Goal: Task Accomplishment & Management: Manage account settings

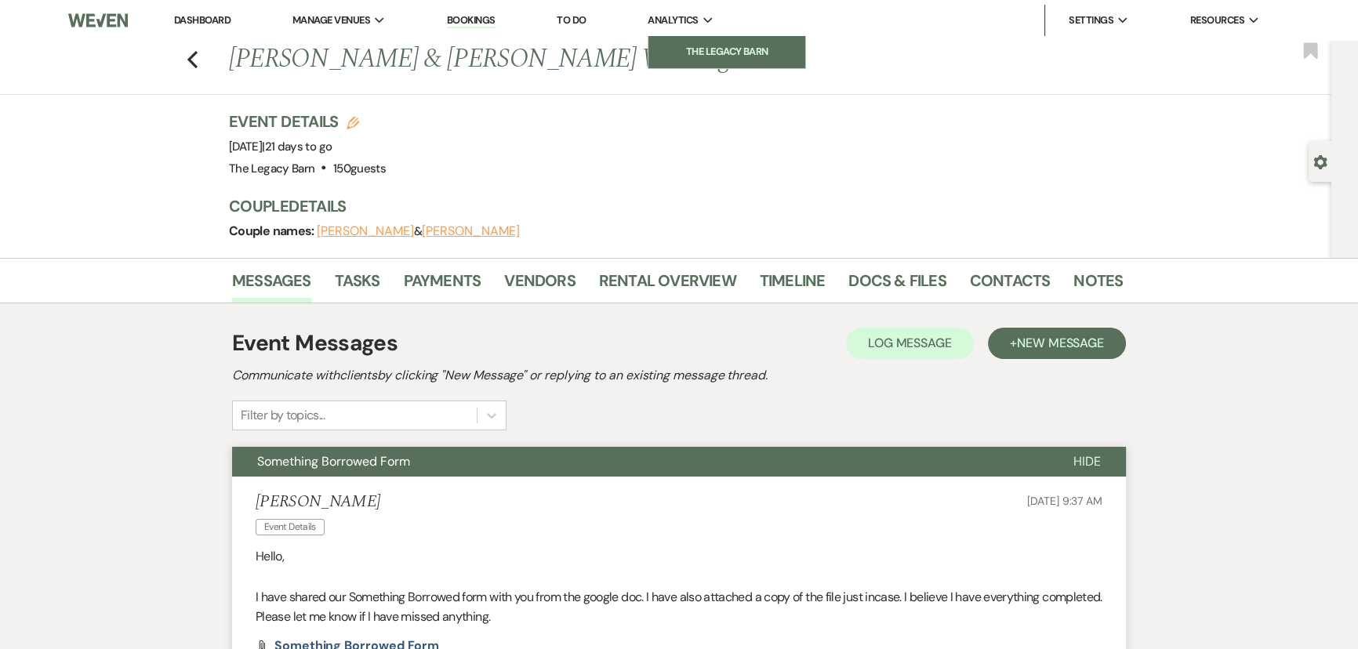
click at [692, 42] on link "The Legacy Barn" at bounding box center [727, 51] width 157 height 31
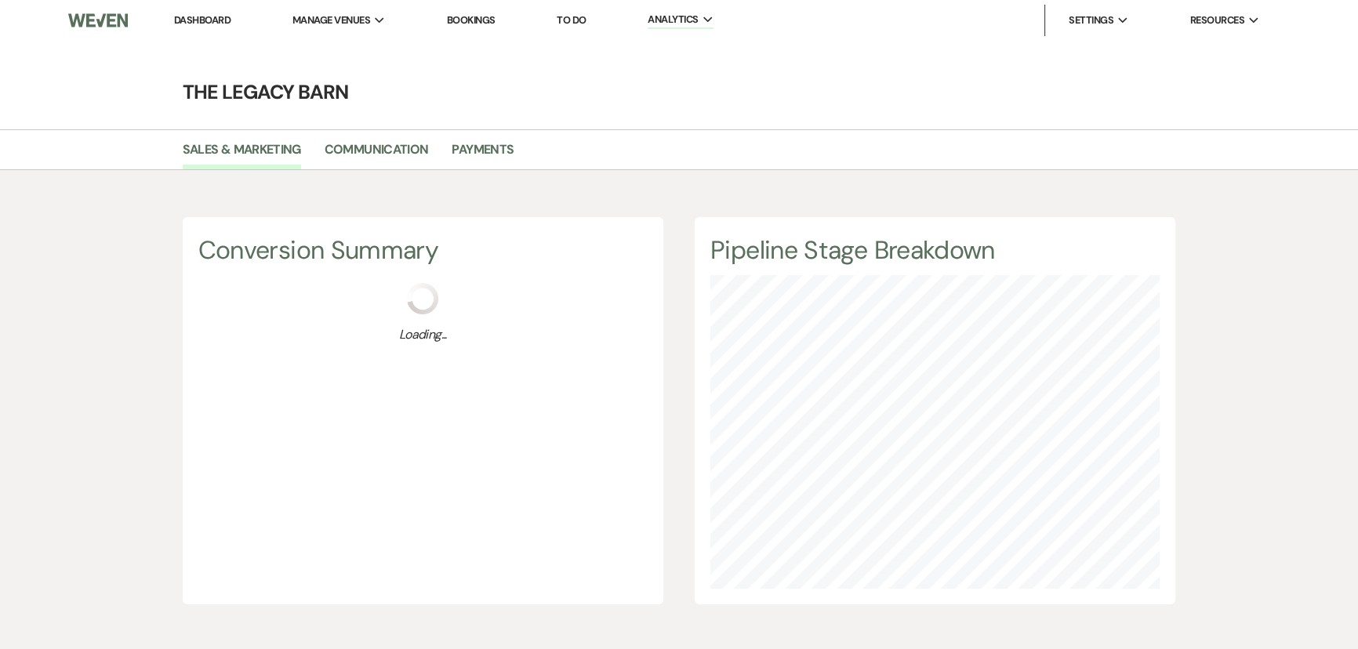
scroll to position [649, 1358]
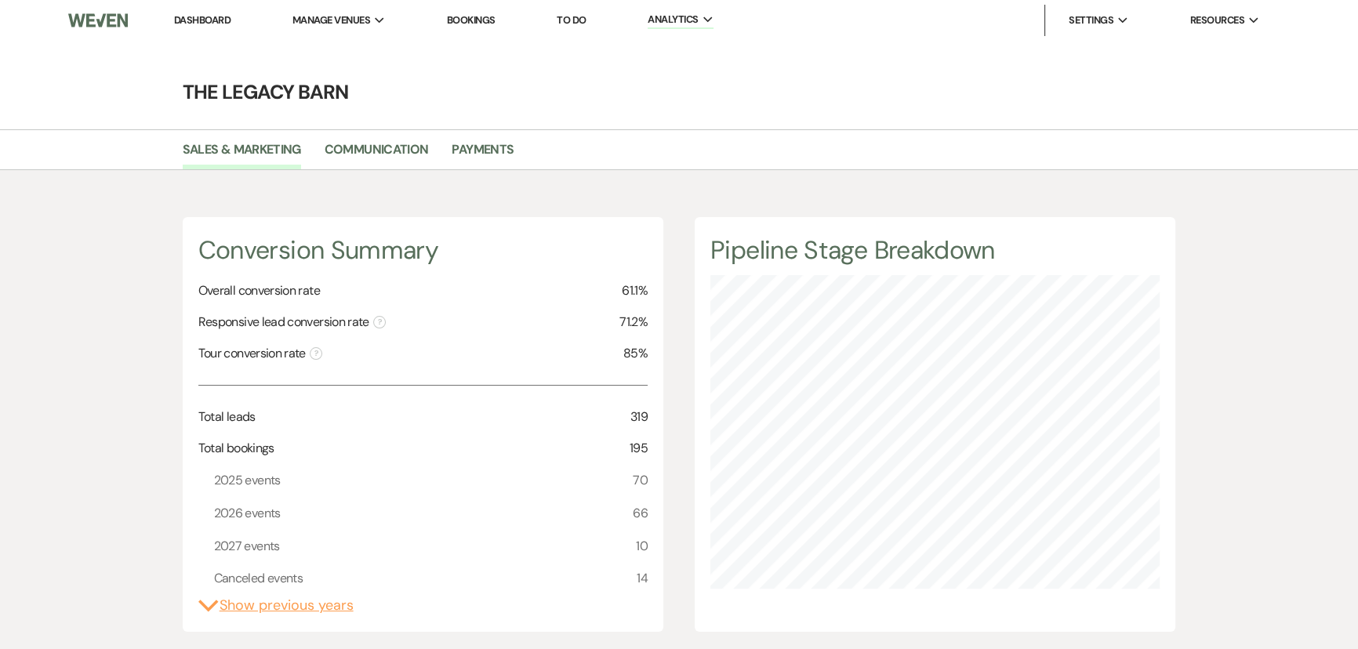
click at [639, 511] on span "66" at bounding box center [640, 513] width 15 height 20
click at [327, 45] on li "The Legacy Barn" at bounding box center [371, 52] width 141 height 16
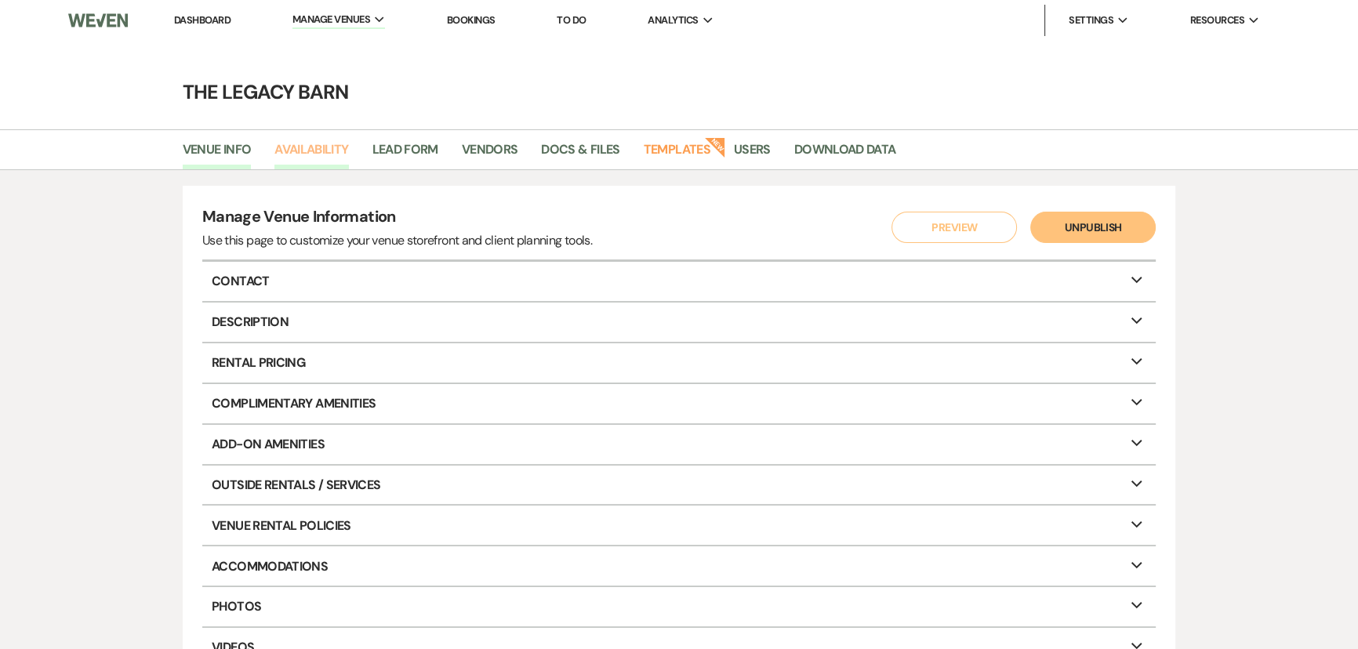
click at [325, 141] on link "Availability" at bounding box center [311, 155] width 74 height 30
select select "3"
select select "2026"
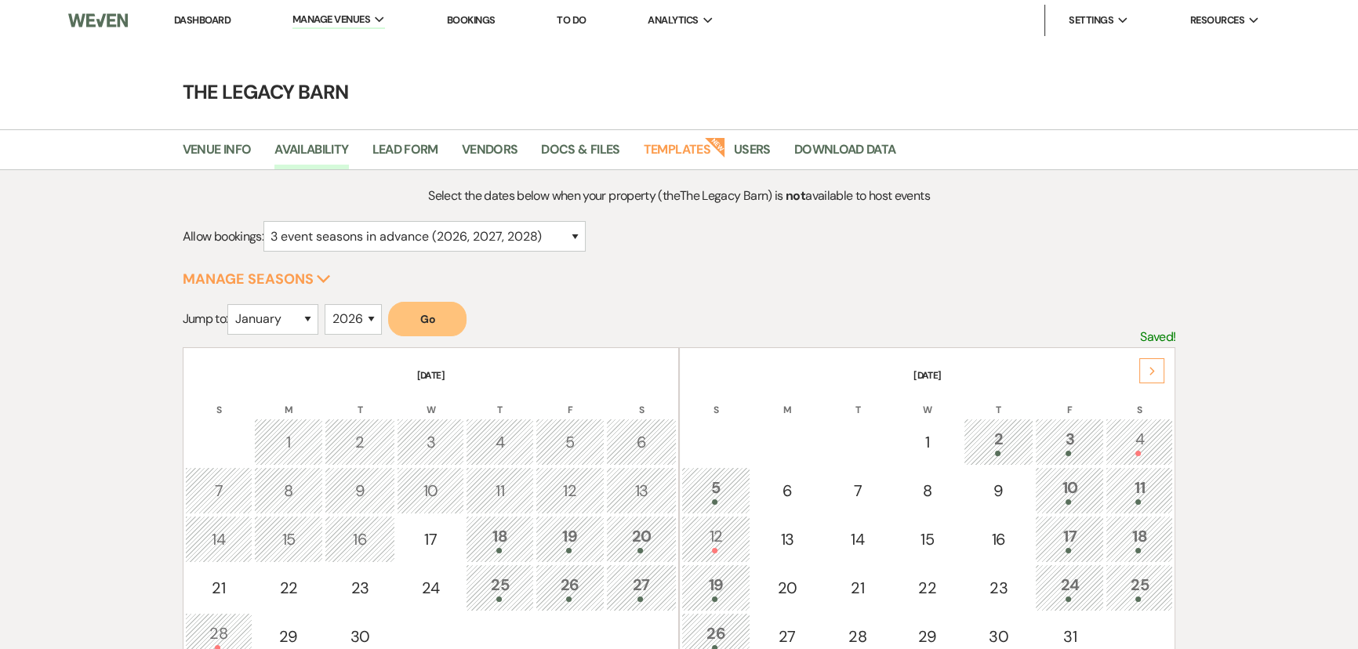
click at [1151, 367] on use at bounding box center [1152, 371] width 5 height 9
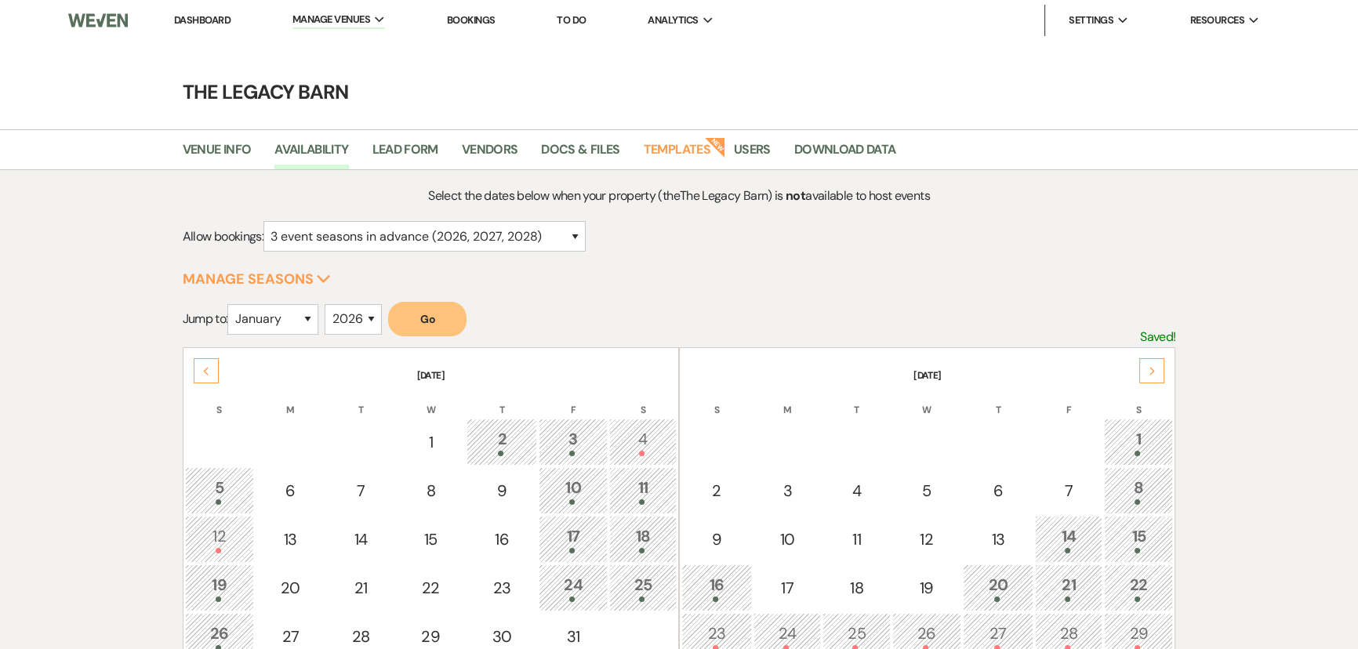
click at [1151, 367] on use at bounding box center [1152, 371] width 5 height 9
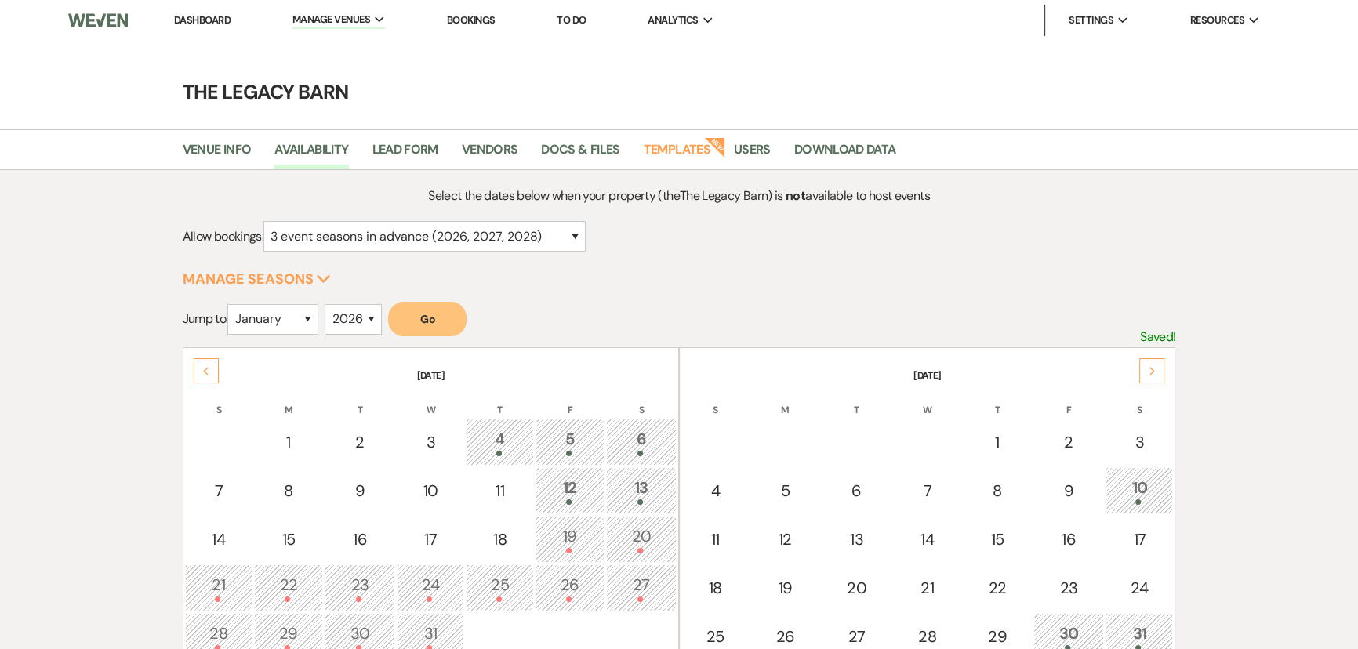
click at [1151, 367] on use at bounding box center [1152, 371] width 5 height 9
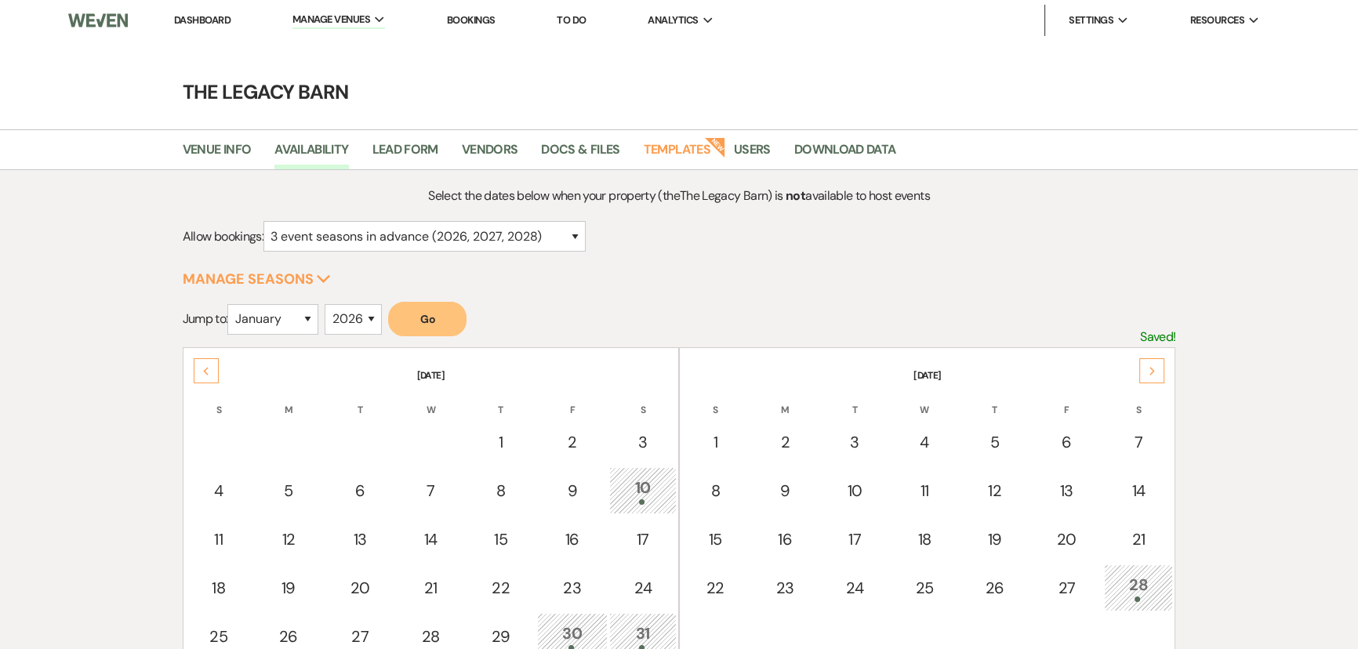
click at [1151, 367] on use at bounding box center [1152, 371] width 5 height 9
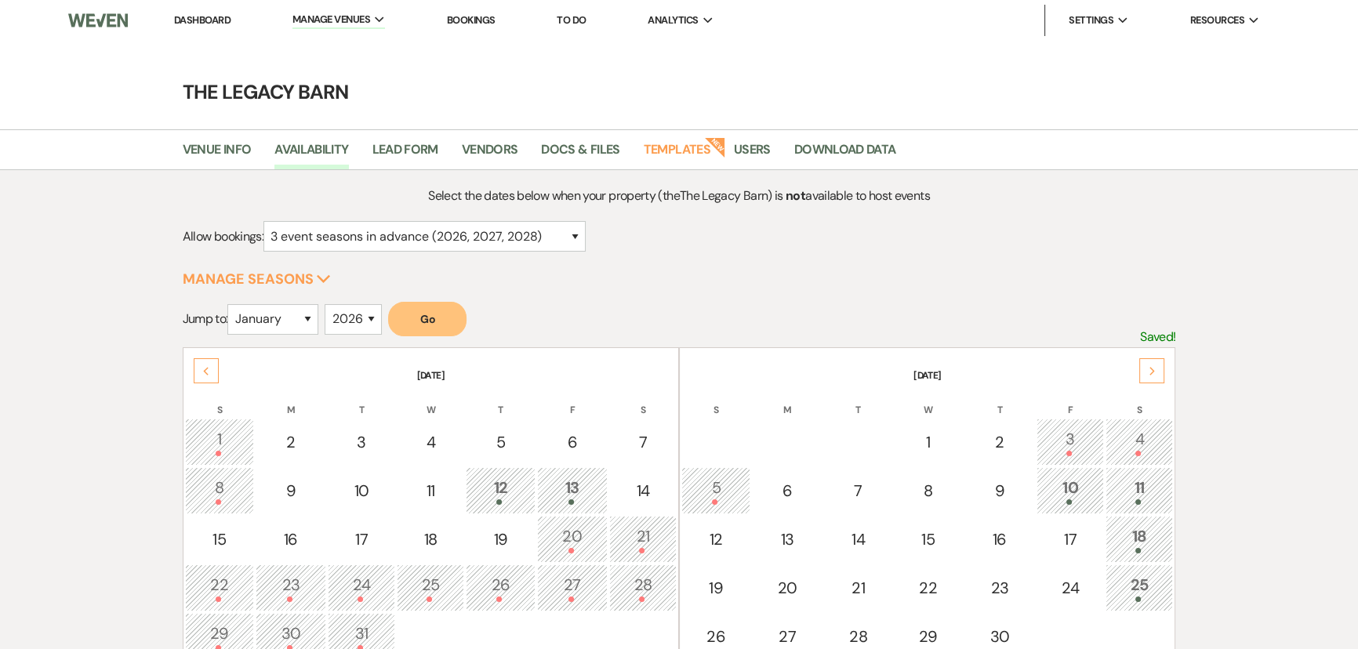
click at [1151, 367] on use at bounding box center [1152, 371] width 5 height 9
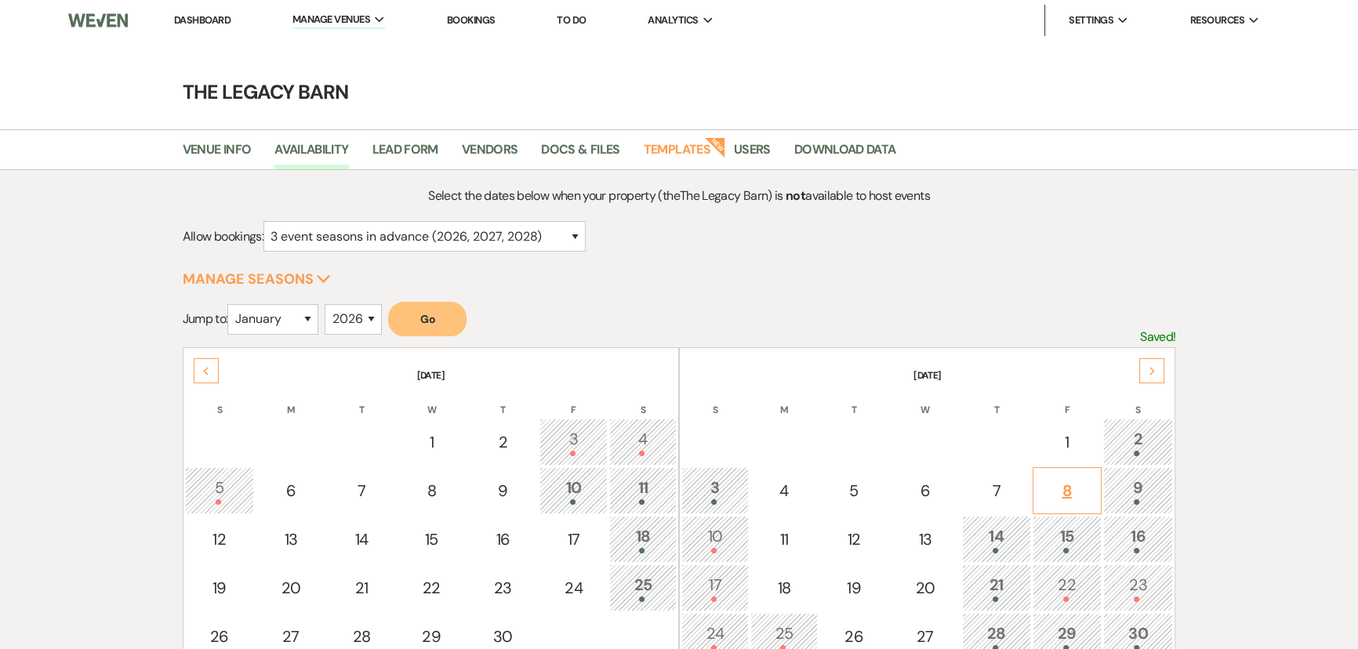
click at [1069, 488] on div "8" at bounding box center [1067, 491] width 52 height 24
select select "other"
select select "false"
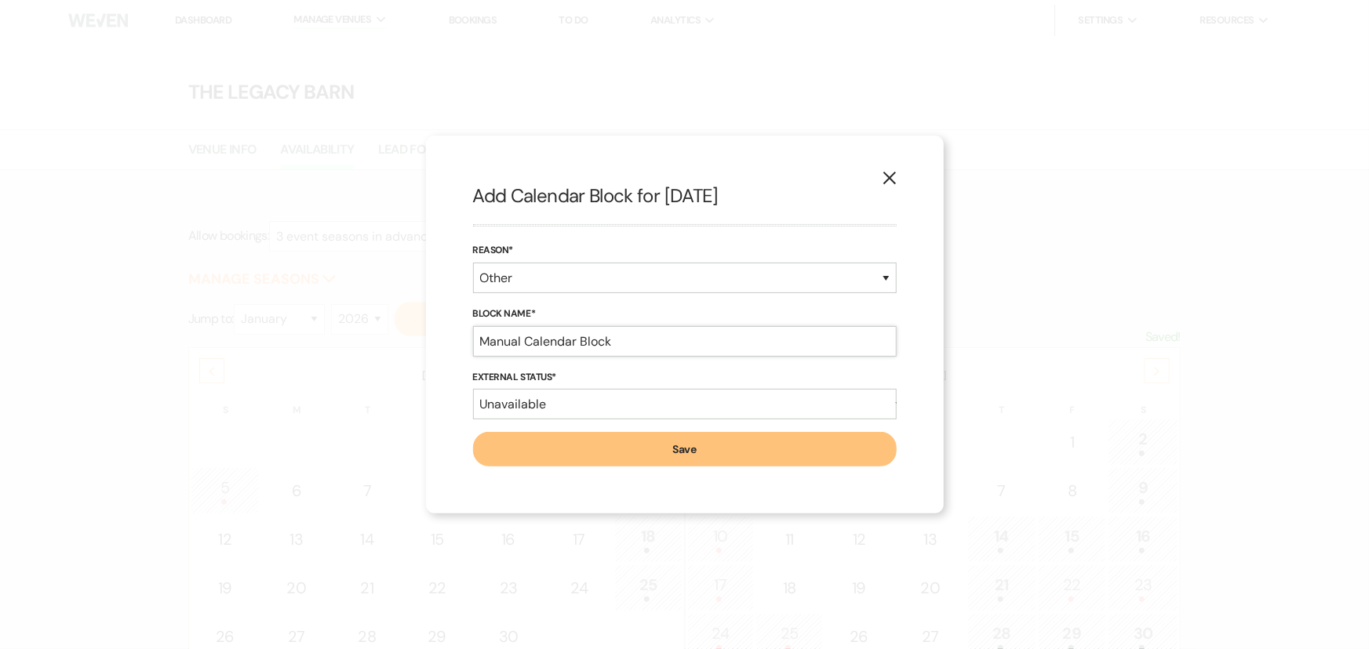
drag, startPoint x: 615, startPoint y: 339, endPoint x: 405, endPoint y: 344, distance: 210.3
click at [405, 344] on div "X Add Calendar Block for [DATE] Reason* Booked Event Hold Other Block Name* Man…" at bounding box center [684, 324] width 1369 height 649
type input "[PERSON_NAME]"
click at [518, 445] on button "Save" at bounding box center [684, 449] width 423 height 35
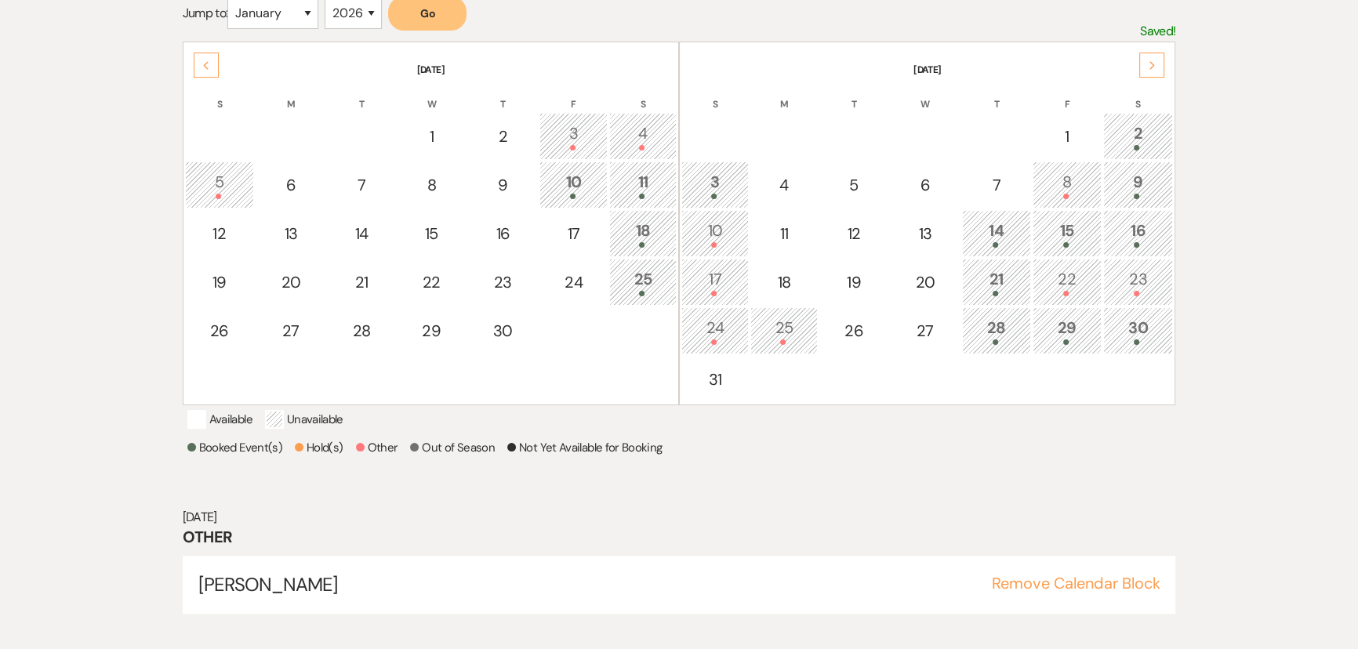
scroll to position [322, 0]
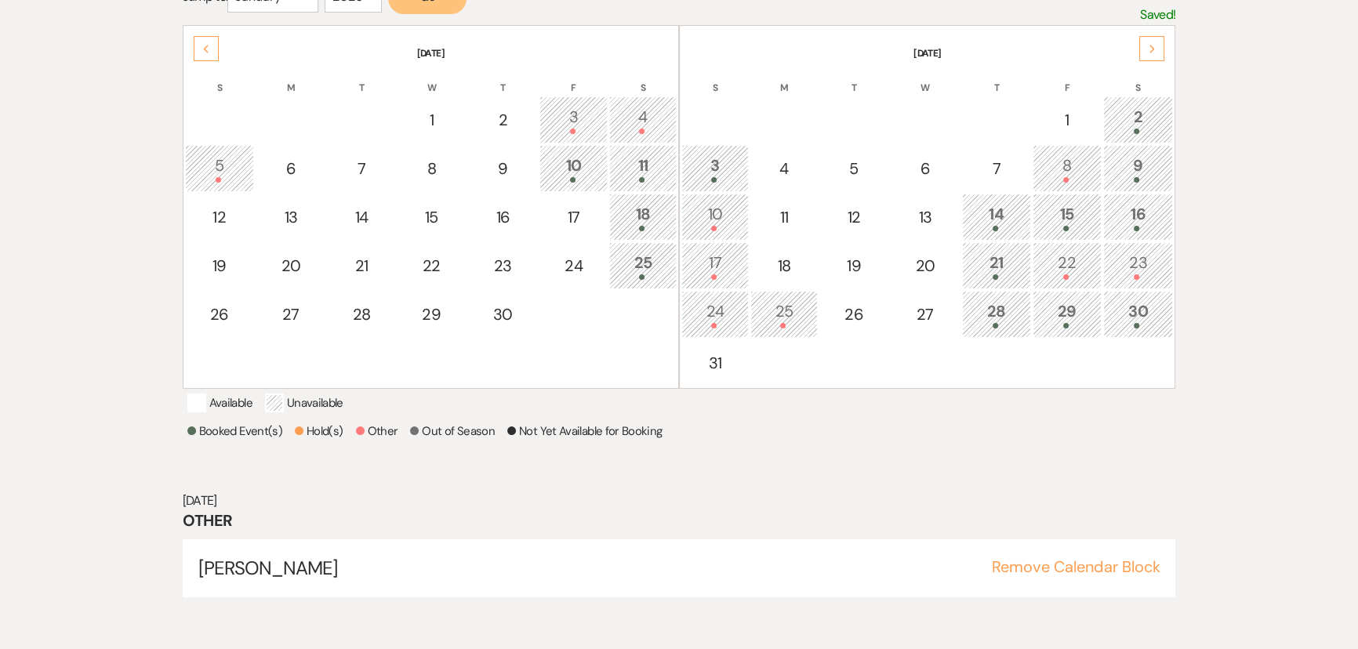
click at [722, 274] on div at bounding box center [715, 276] width 50 height 5
click at [1073, 575] on button "Remove Calendar Block" at bounding box center [1075, 567] width 169 height 16
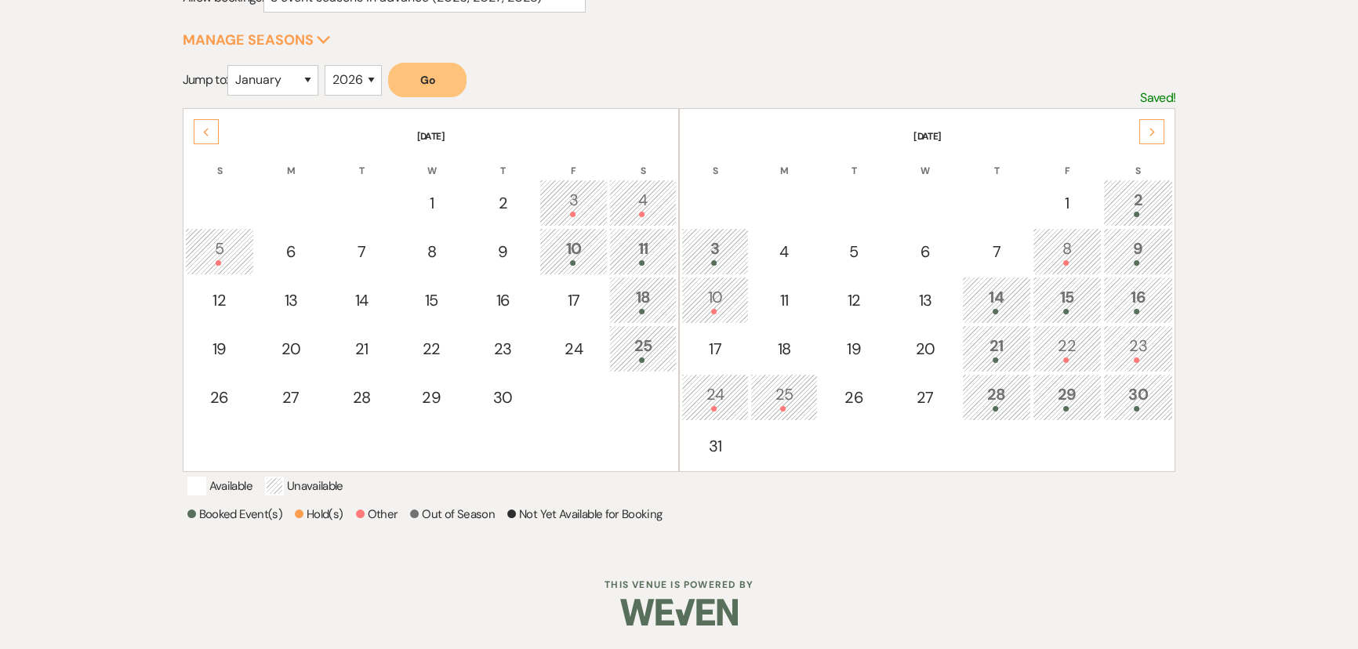
scroll to position [256, 0]
click at [711, 337] on div "17" at bounding box center [715, 349] width 50 height 24
select select "other"
select select "false"
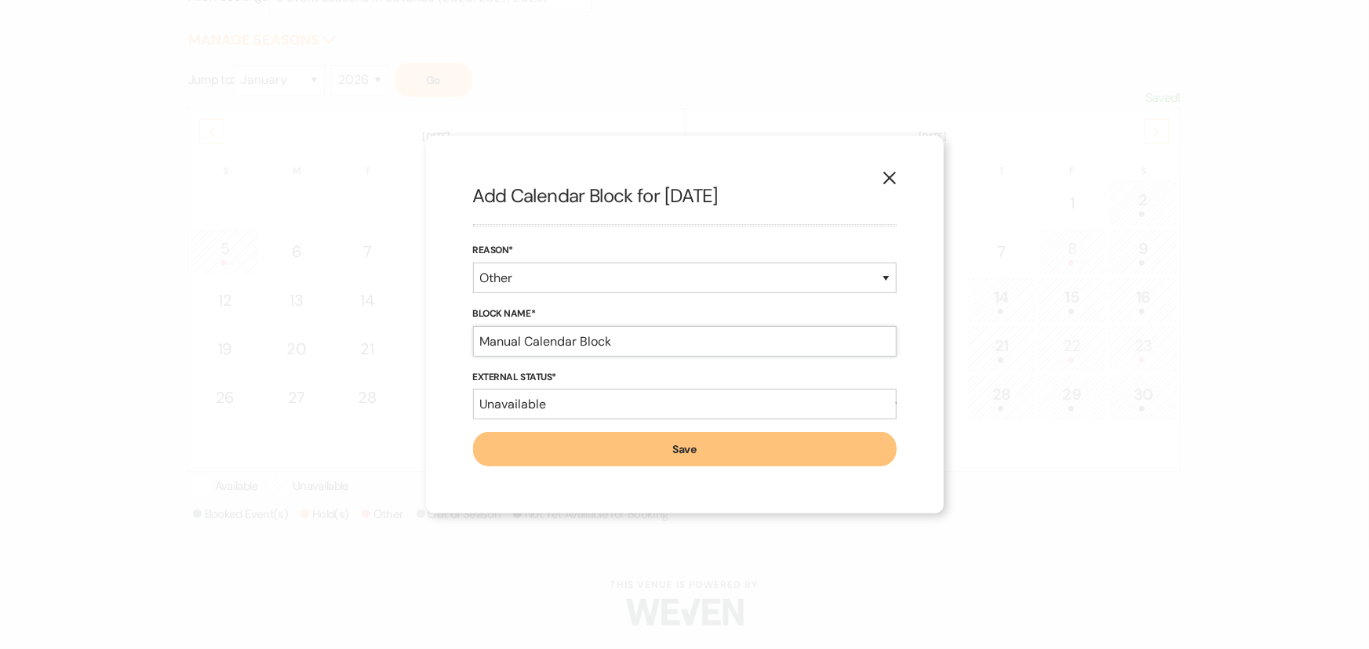
drag, startPoint x: 624, startPoint y: 340, endPoint x: 266, endPoint y: 351, distance: 358.6
click at [266, 350] on div "X Add Calendar Block for [DATE] Reason* Booked Event Hold Other Block Name* Man…" at bounding box center [684, 324] width 1369 height 649
type input "[PERSON_NAME]"
click at [513, 450] on button "Save" at bounding box center [684, 449] width 423 height 35
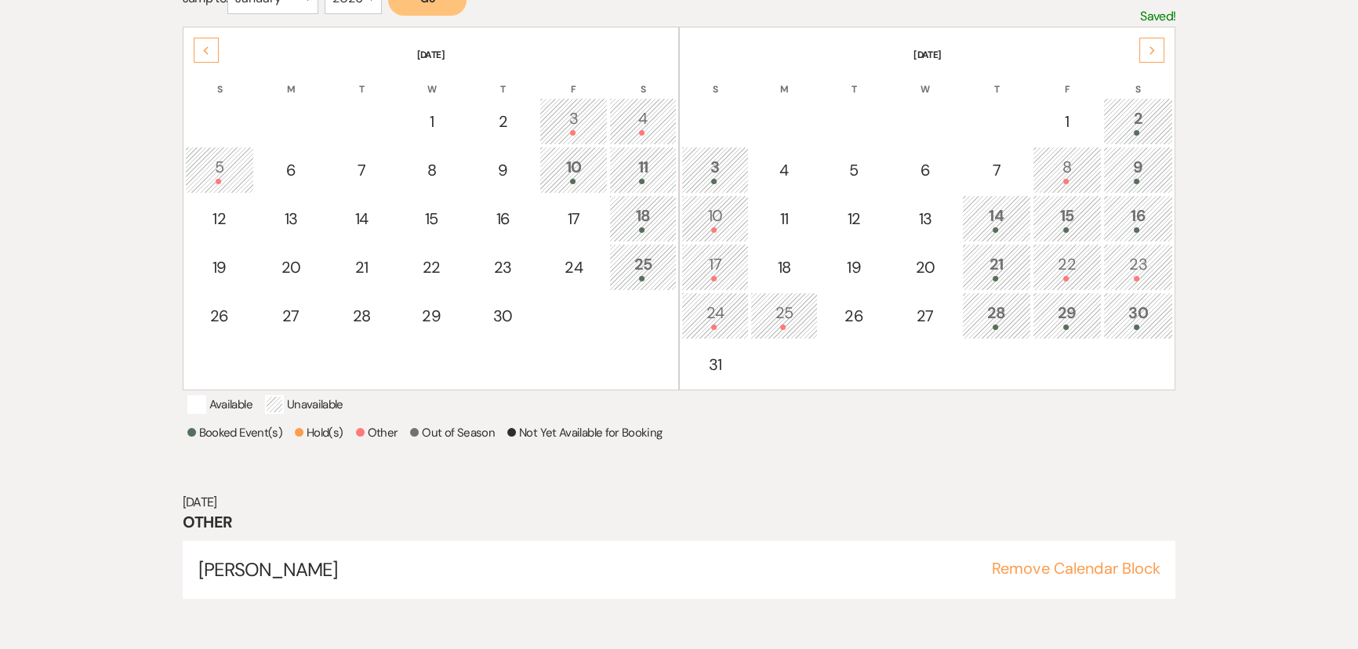
scroll to position [322, 0]
click at [1149, 49] on icon "Next" at bounding box center [1153, 49] width 8 height 9
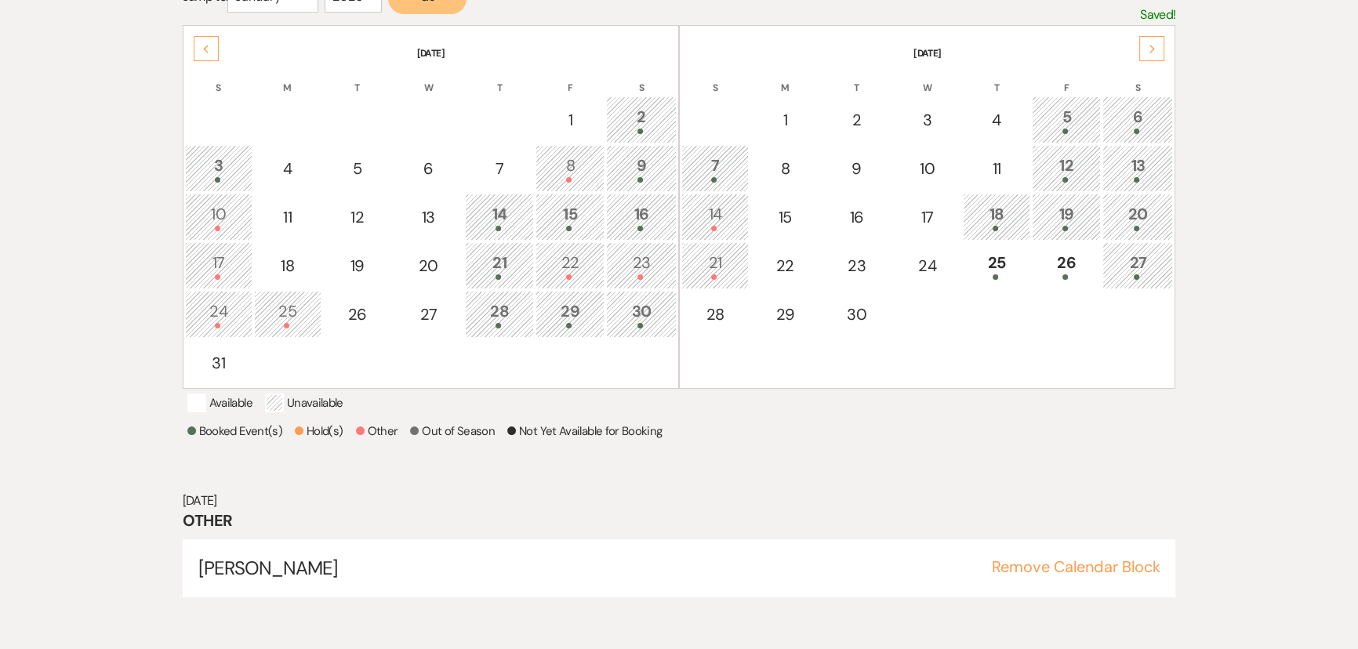
click at [699, 220] on div "14" at bounding box center [715, 216] width 50 height 29
click at [1043, 575] on button "Remove Calendar Block" at bounding box center [1075, 567] width 169 height 16
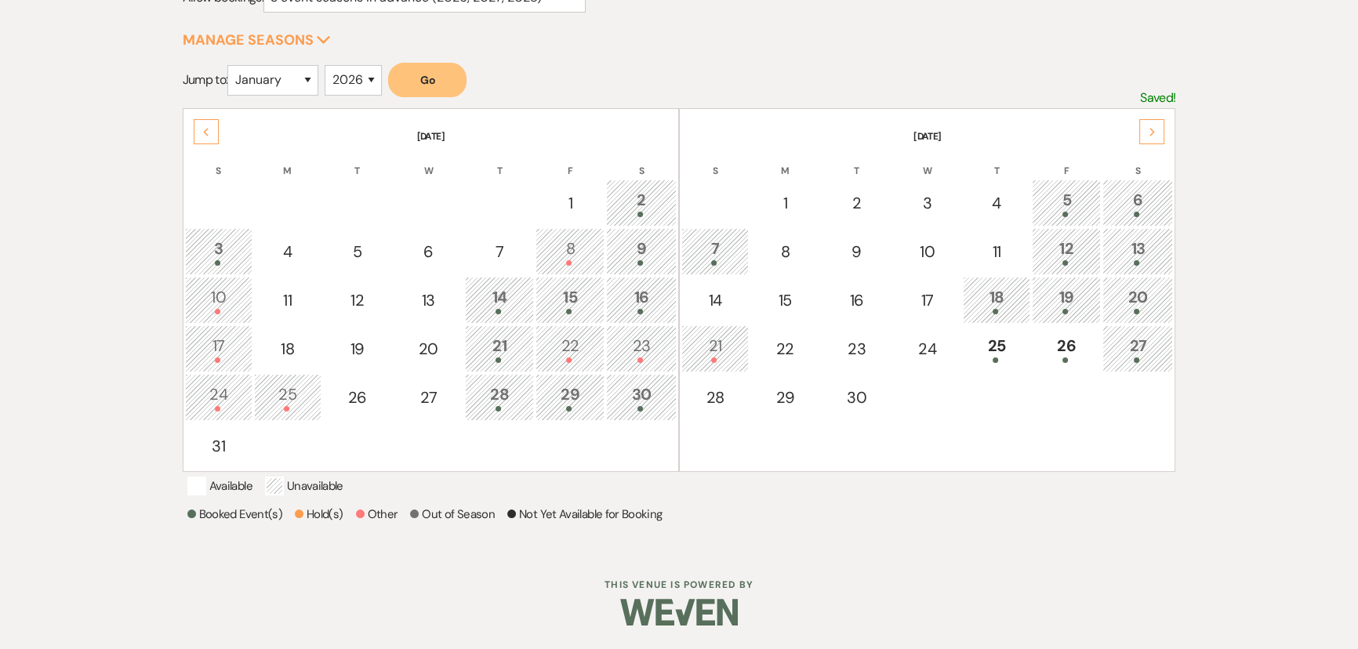
scroll to position [256, 0]
click at [703, 289] on div "14" at bounding box center [715, 301] width 50 height 24
select select "other"
select select "false"
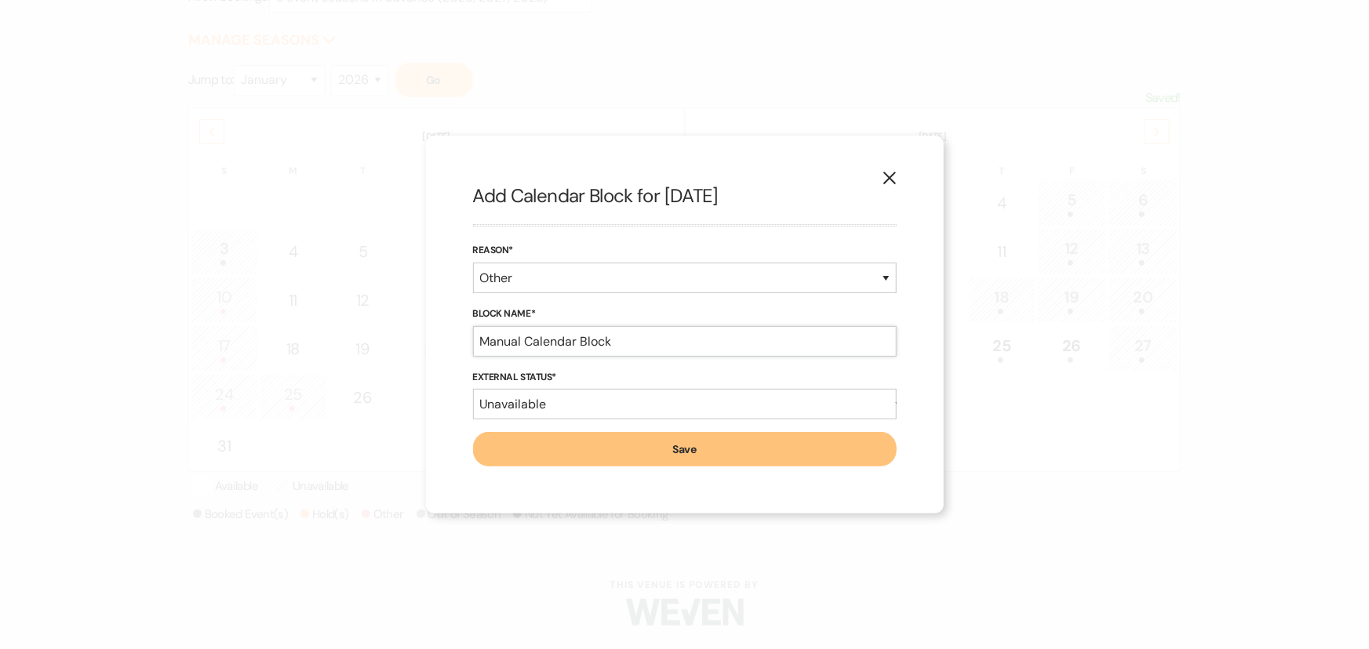
drag, startPoint x: 646, startPoint y: 337, endPoint x: 304, endPoint y: 338, distance: 342.7
click at [304, 338] on div "X Add Calendar Block for [DATE] Reason* Booked Event Hold Other Block Name* Man…" at bounding box center [684, 324] width 1369 height 649
type input "[PERSON_NAME]"
click at [500, 447] on button "Save" at bounding box center [684, 449] width 423 height 35
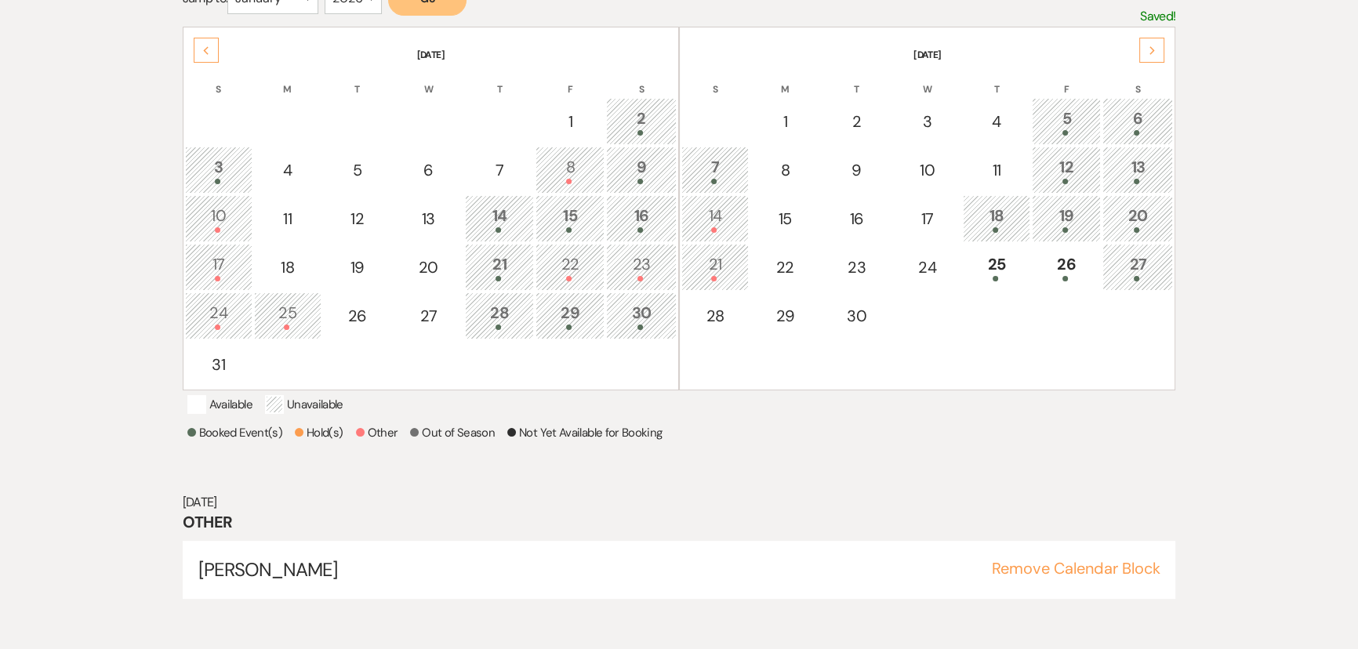
scroll to position [322, 0]
click at [1150, 45] on use at bounding box center [1152, 49] width 5 height 9
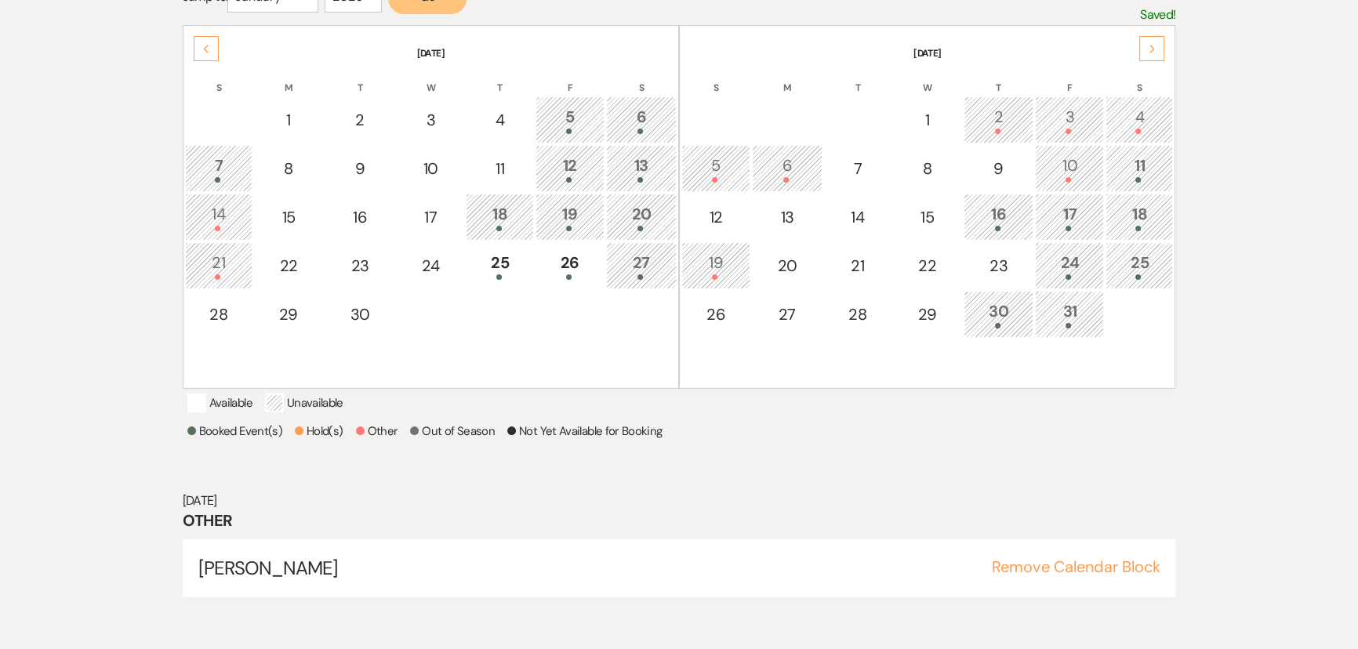
click at [1150, 45] on use at bounding box center [1152, 49] width 5 height 9
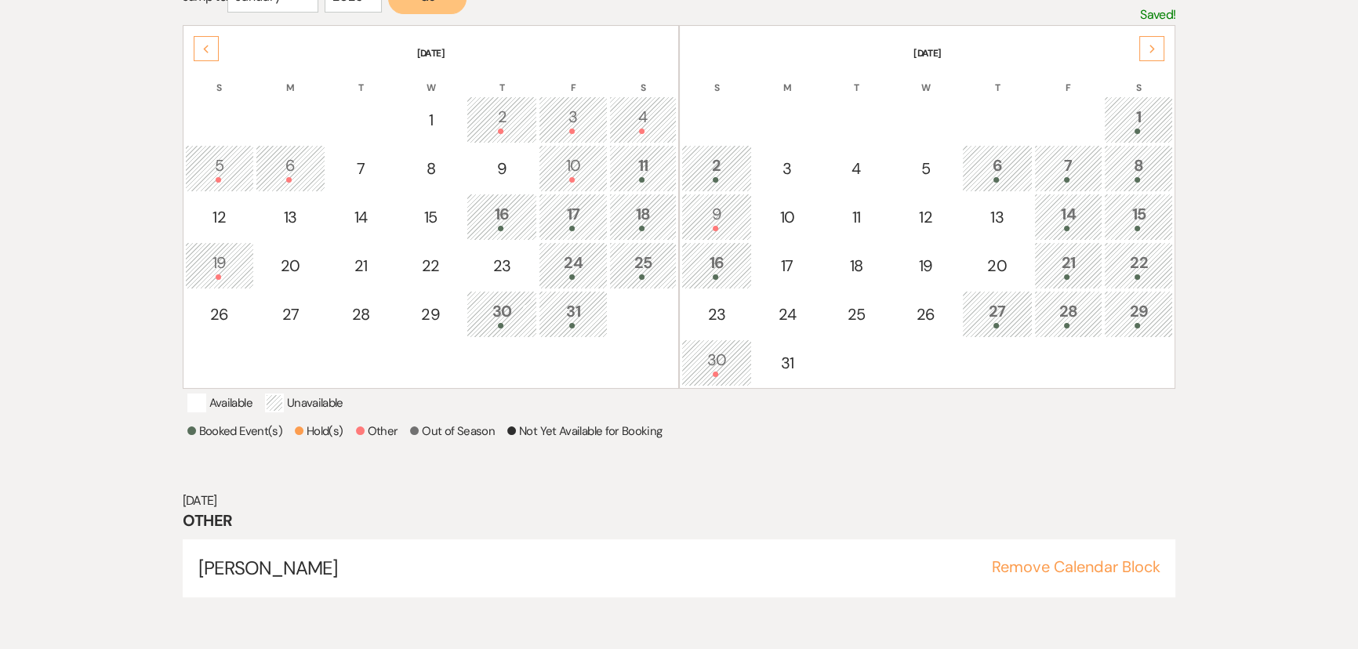
click at [1150, 45] on use at bounding box center [1152, 49] width 5 height 9
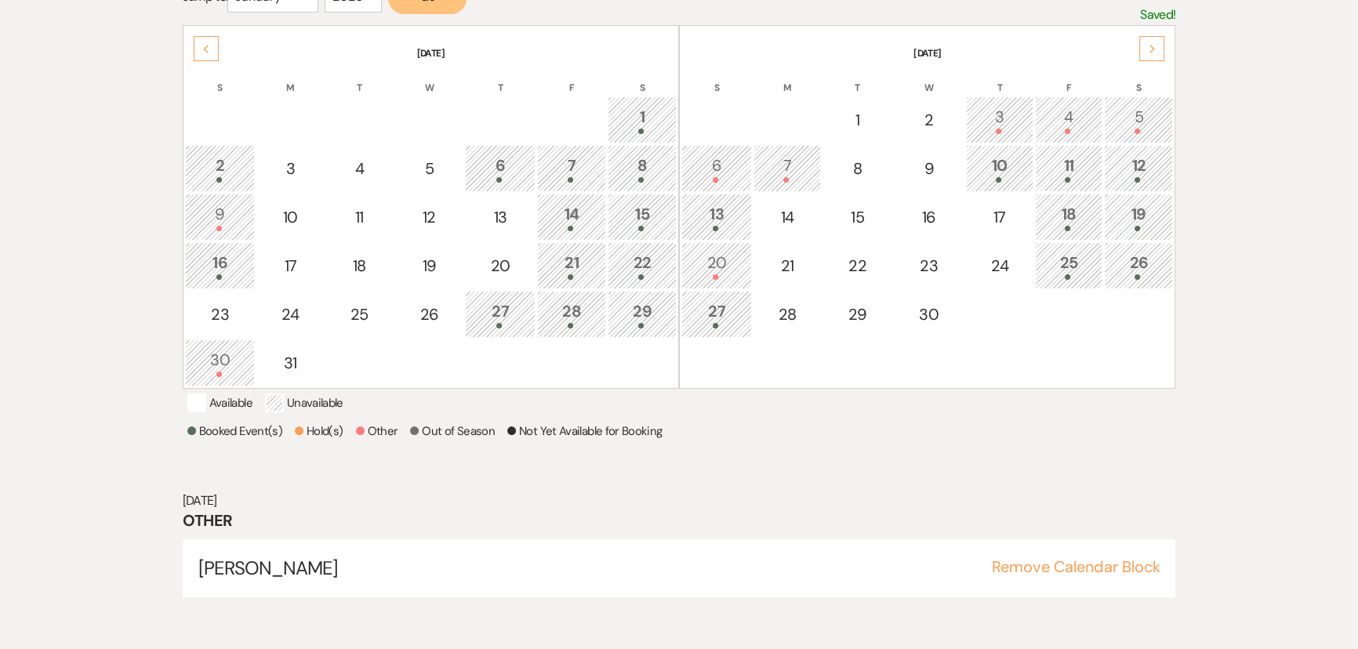
click at [1150, 45] on use at bounding box center [1152, 49] width 5 height 9
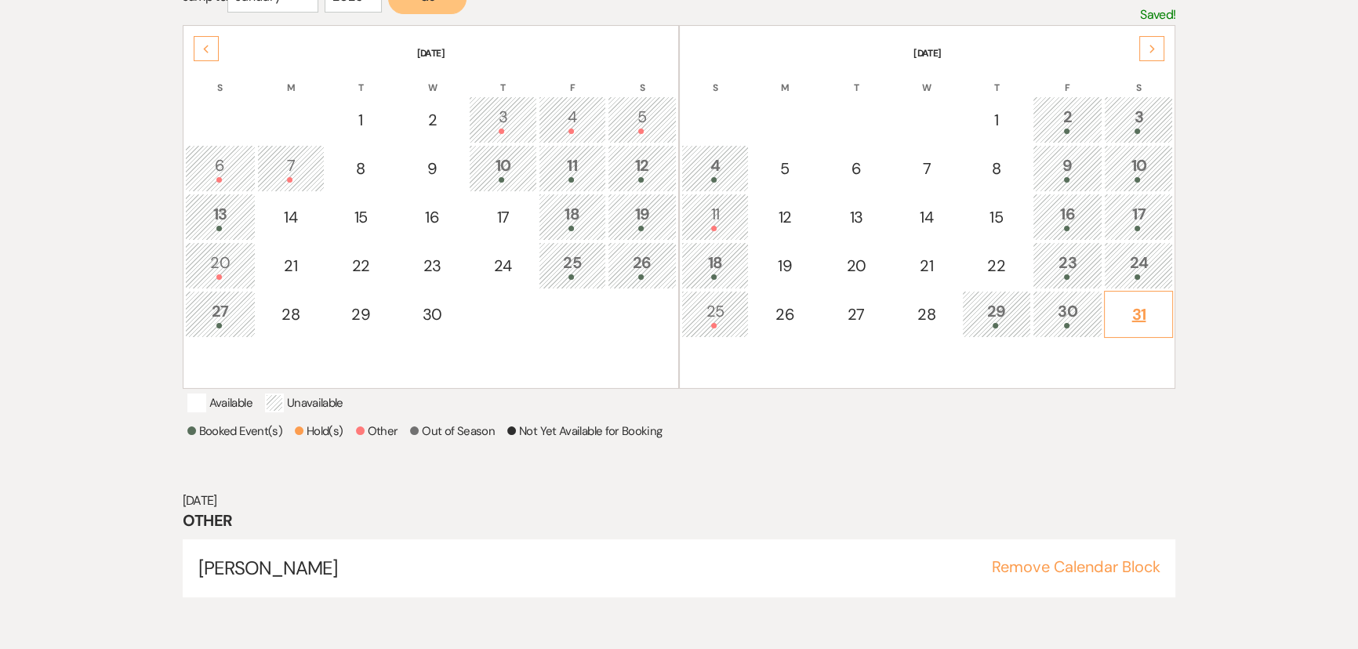
click at [1139, 315] on div "31" at bounding box center [1139, 315] width 52 height 24
select select "other"
select select "false"
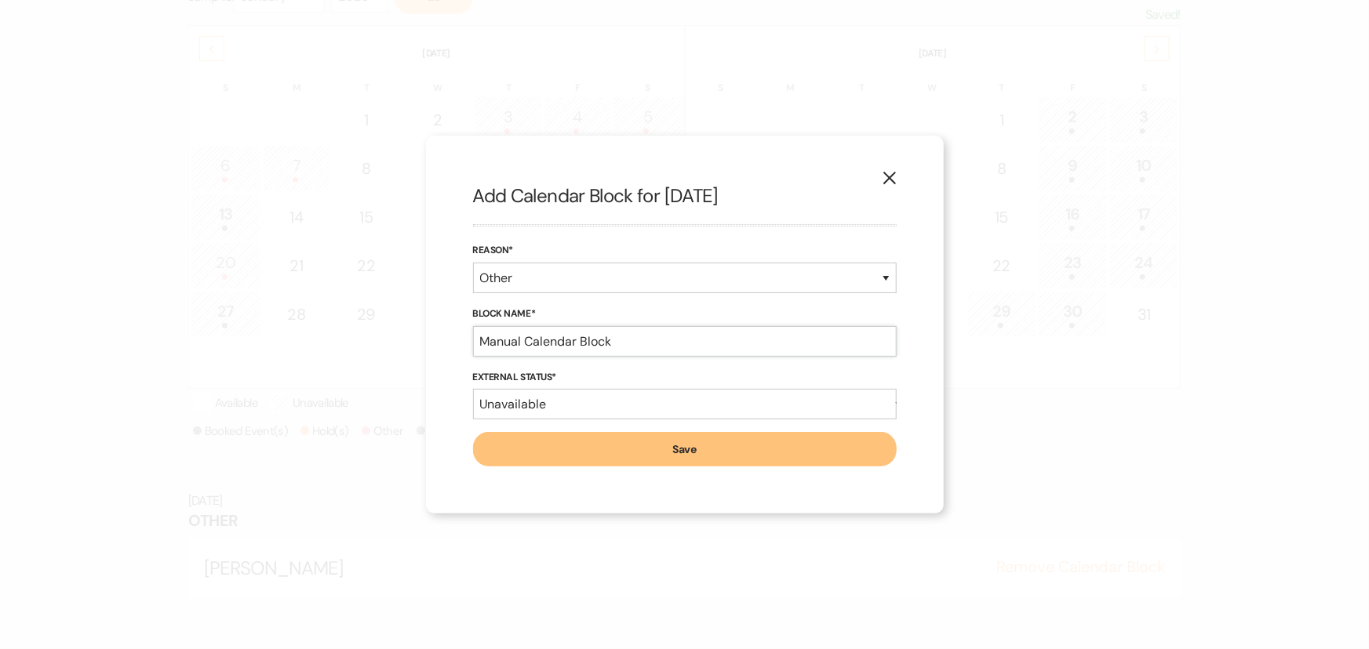
drag, startPoint x: 625, startPoint y: 335, endPoint x: 313, endPoint y: 344, distance: 312.3
click at [313, 344] on div "X Add Calendar Block for [DATE] Reason* Booked Event Hold Other Block Name* Man…" at bounding box center [684, 324] width 1369 height 649
type input "O"
type input "[PERSON_NAME]"
click at [516, 462] on button "Save" at bounding box center [684, 449] width 423 height 35
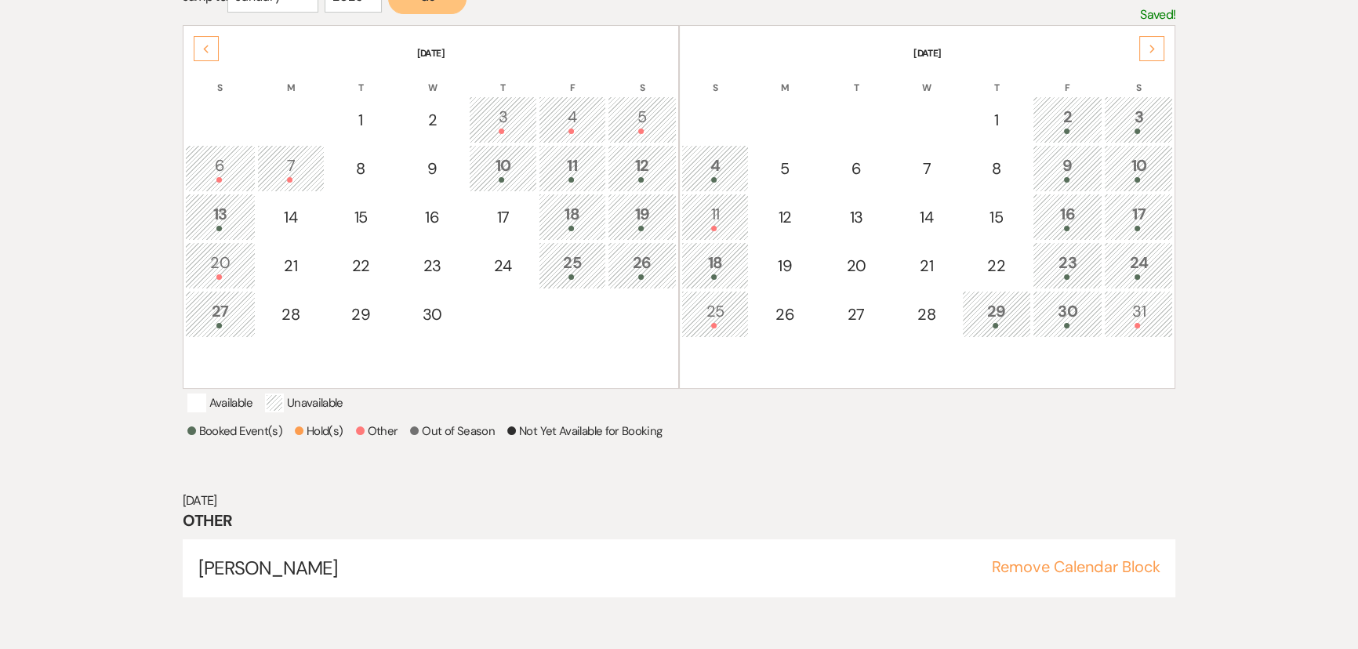
click at [713, 325] on td "25" at bounding box center [715, 314] width 67 height 47
click at [1064, 575] on button "Remove Calendar Block" at bounding box center [1075, 567] width 169 height 16
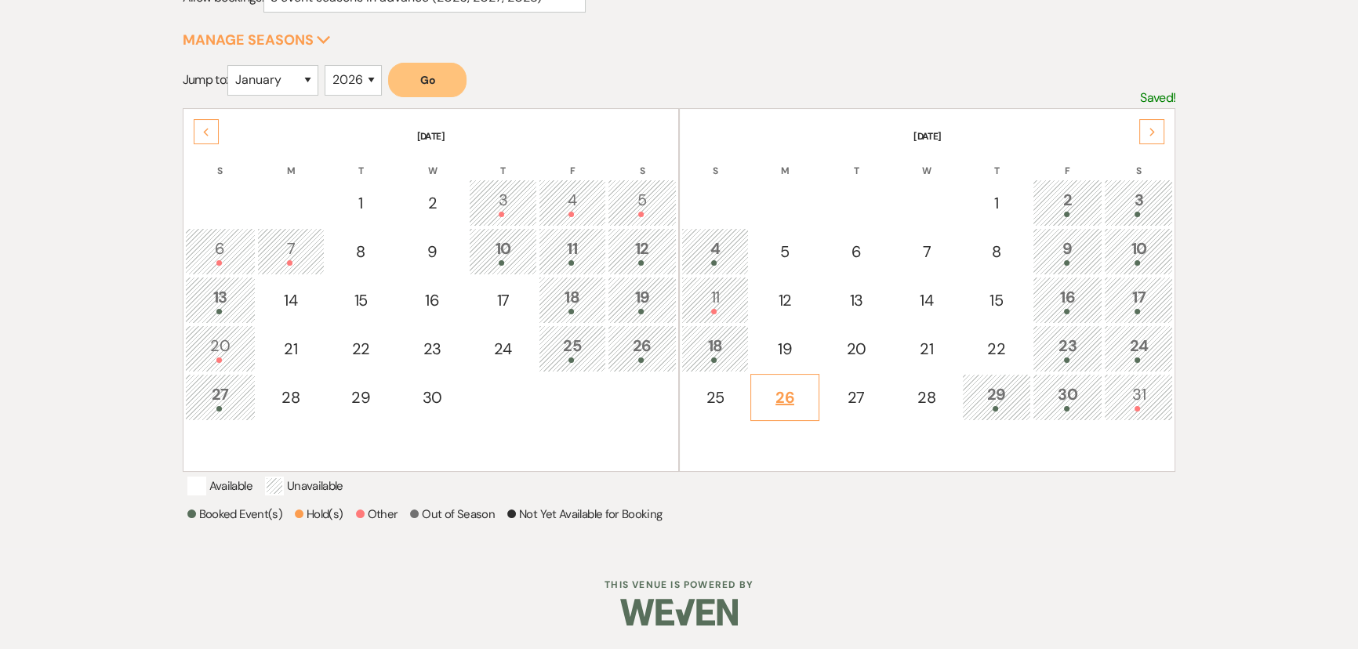
scroll to position [256, 0]
click at [718, 386] on div "25" at bounding box center [715, 398] width 50 height 24
select select "other"
select select "false"
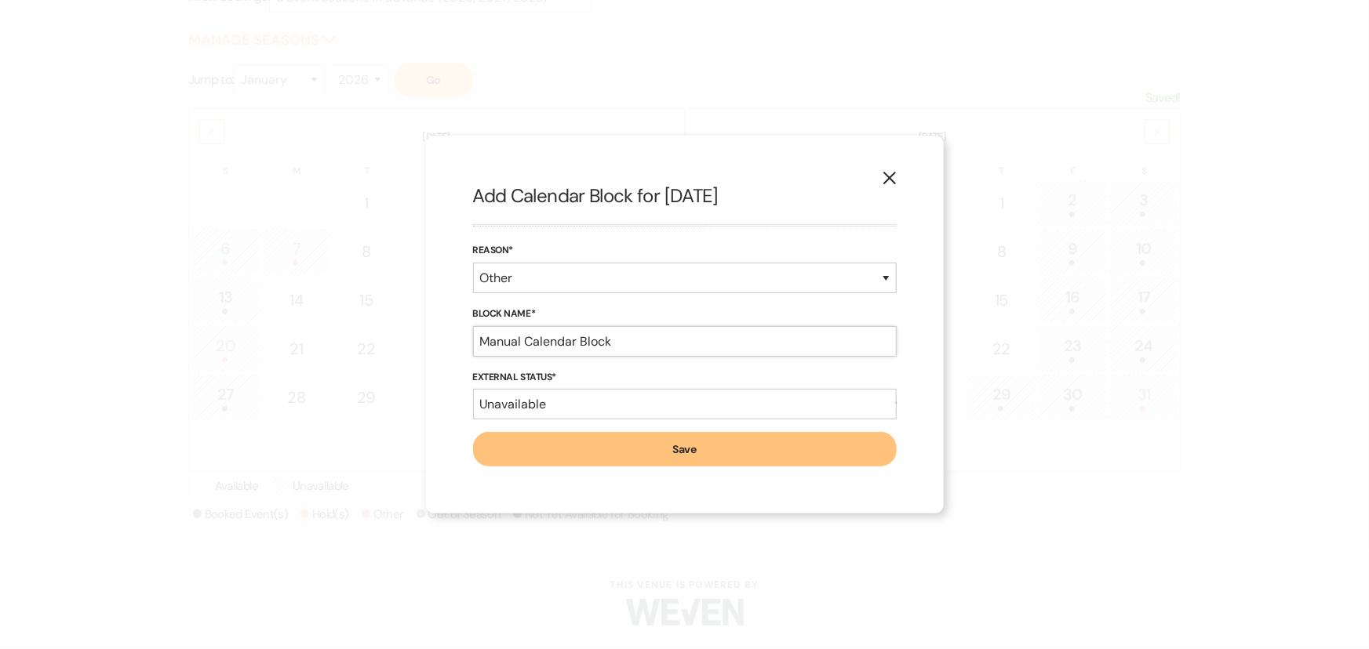
drag, startPoint x: 612, startPoint y: 342, endPoint x: 184, endPoint y: 351, distance: 428.3
click at [184, 351] on div "X Add Calendar Block for [DATE] Reason* Booked Event Hold Other Block Name* Man…" at bounding box center [684, 324] width 1369 height 649
type input "[PERSON_NAME]"
click at [532, 456] on button "Save" at bounding box center [684, 449] width 423 height 35
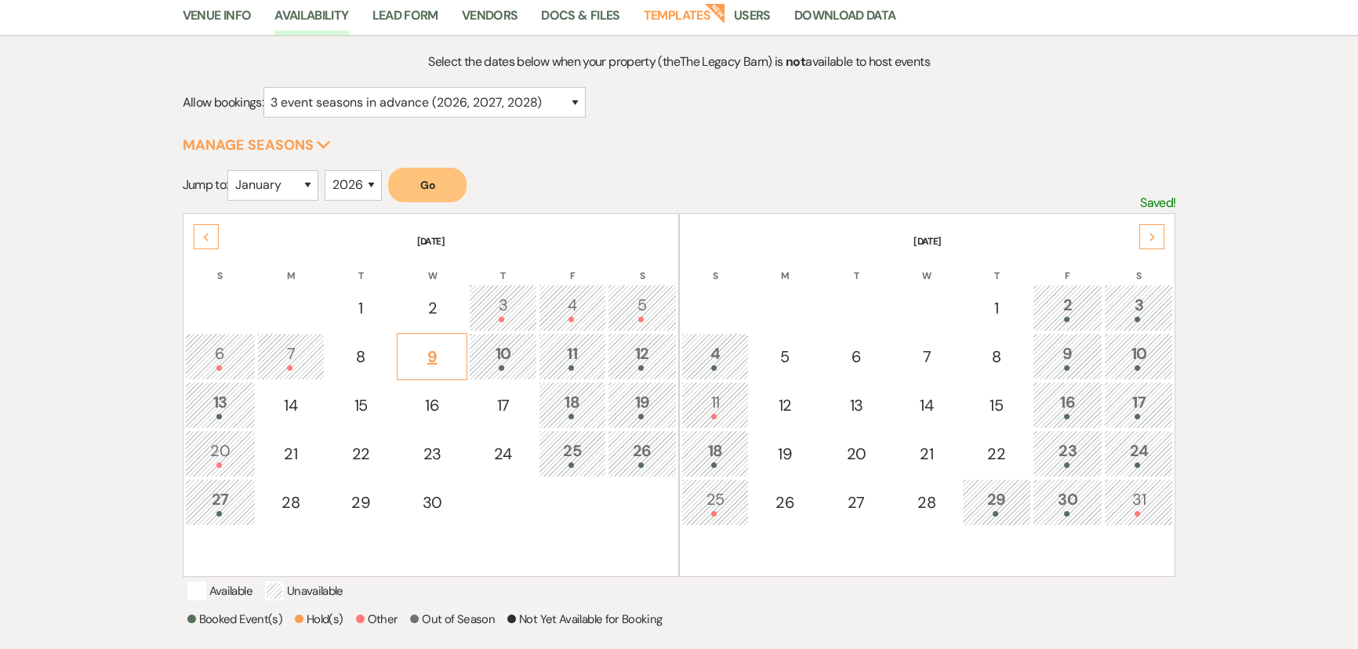
scroll to position [0, 0]
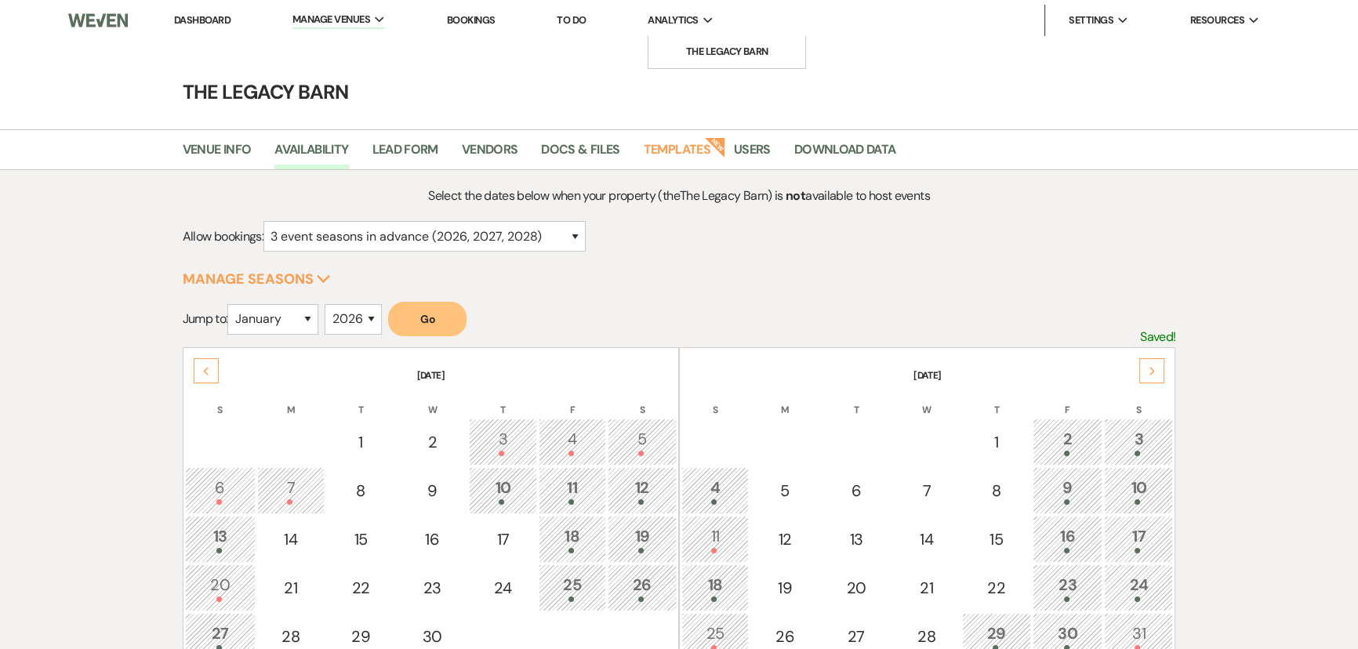
click at [677, 24] on span "Analytics" at bounding box center [673, 21] width 50 height 16
click at [685, 48] on li "The Legacy Barn" at bounding box center [726, 52] width 141 height 16
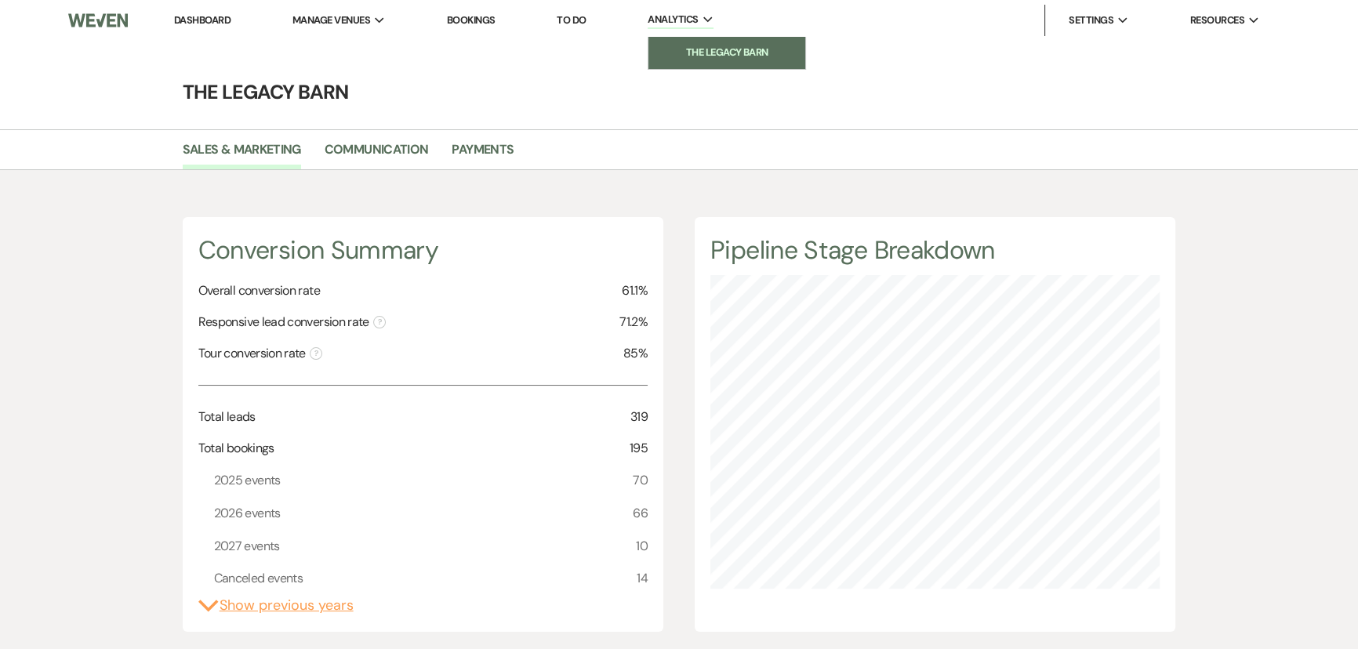
scroll to position [649, 1358]
